Goal: Task Accomplishment & Management: Complete application form

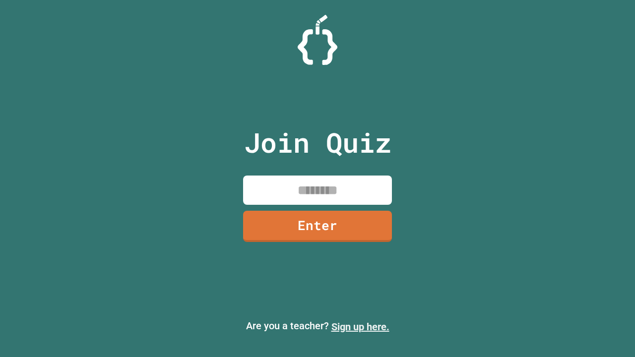
click at [360, 327] on link "Sign up here." at bounding box center [360, 327] width 58 height 12
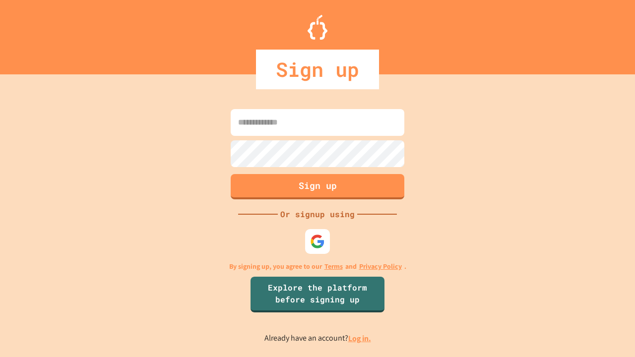
click at [360, 338] on link "Log in." at bounding box center [359, 338] width 23 height 10
